Goal: Find specific page/section

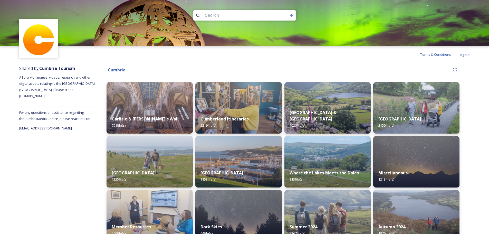
click at [233, 18] on input at bounding box center [238, 15] width 70 height 11
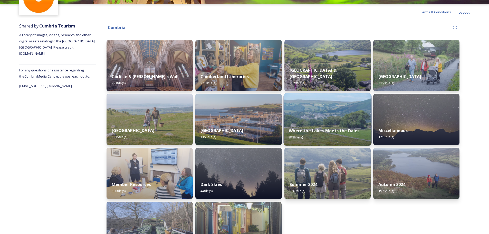
scroll to position [67, 0]
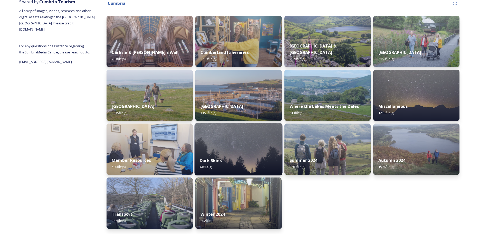
click at [221, 149] on img at bounding box center [239, 149] width 88 height 52
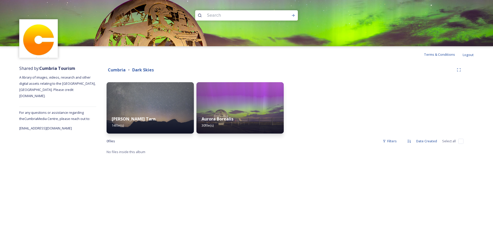
click at [222, 15] on input at bounding box center [239, 15] width 70 height 11
type input "grizedale observatory"
click at [267, 18] on input at bounding box center [266, 15] width 45 height 11
